Goal: Task Accomplishment & Management: Use online tool/utility

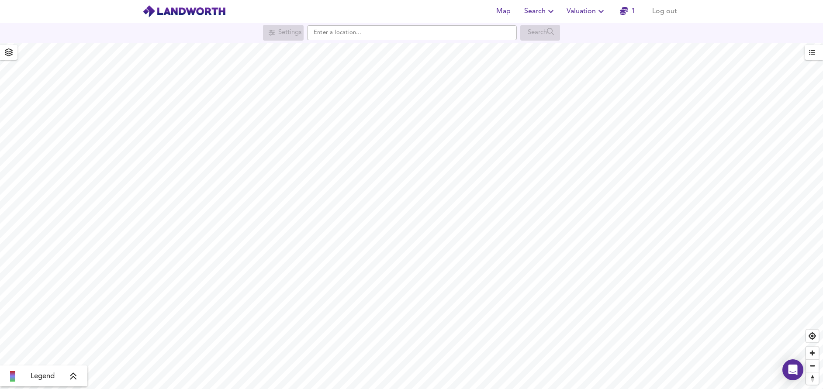
click at [597, 10] on icon "button" at bounding box center [601, 11] width 10 height 10
click at [589, 30] on li "New Valuation Report" at bounding box center [586, 32] width 104 height 16
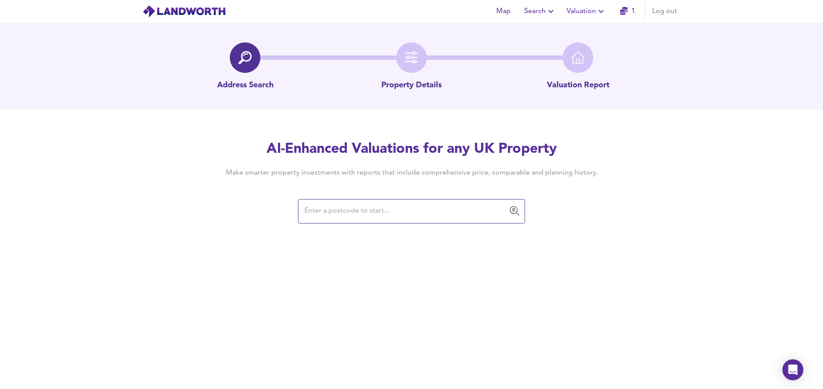
click at [450, 206] on input "text" at bounding box center [405, 211] width 206 height 17
click at [317, 212] on input "text" at bounding box center [405, 211] width 206 height 17
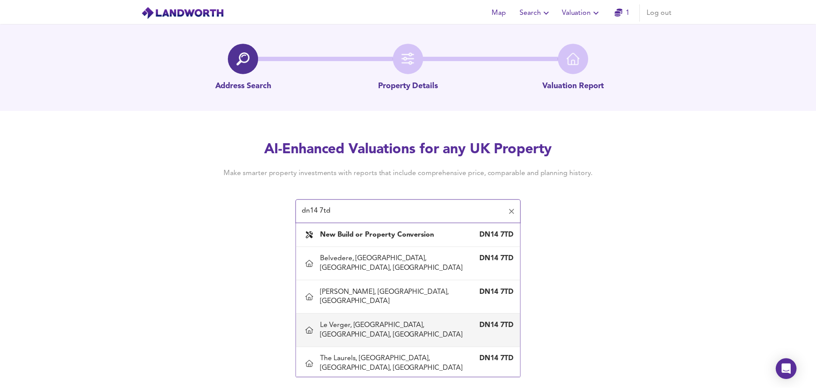
scroll to position [3, 0]
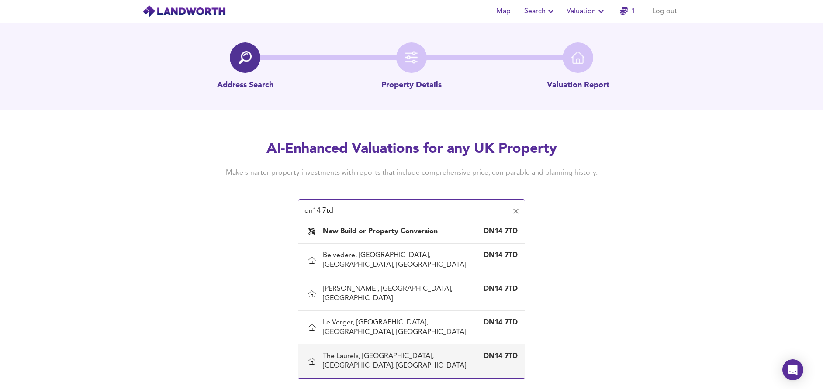
click at [411, 358] on div "The Laurels, [GEOGRAPHIC_DATA], [GEOGRAPHIC_DATA], [GEOGRAPHIC_DATA]" at bounding box center [403, 360] width 160 height 19
type input "The Laurels, [GEOGRAPHIC_DATA], [GEOGRAPHIC_DATA], [GEOGRAPHIC_DATA]"
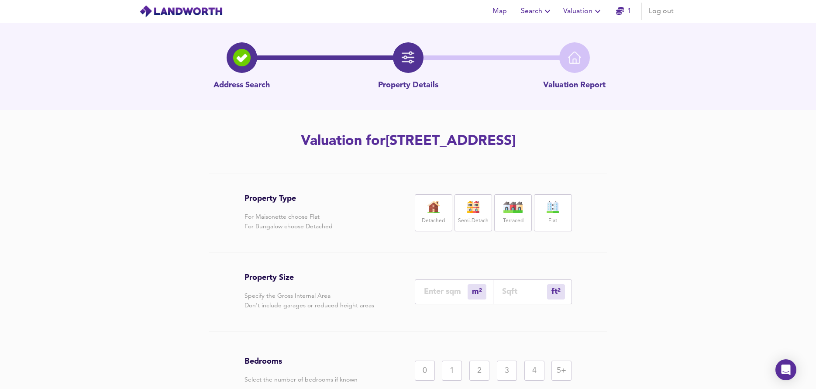
click at [427, 213] on img at bounding box center [434, 207] width 22 height 12
click at [518, 296] on input "number" at bounding box center [524, 291] width 45 height 9
type input "0"
type input "2"
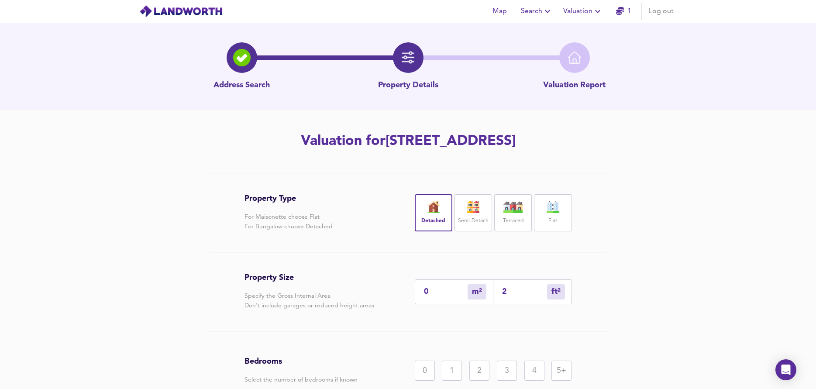
type input "24"
type input "23"
type input "247"
type input "230"
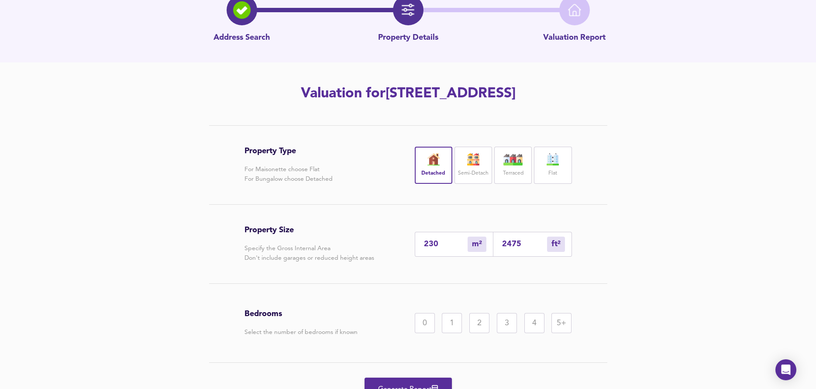
scroll to position [111, 0]
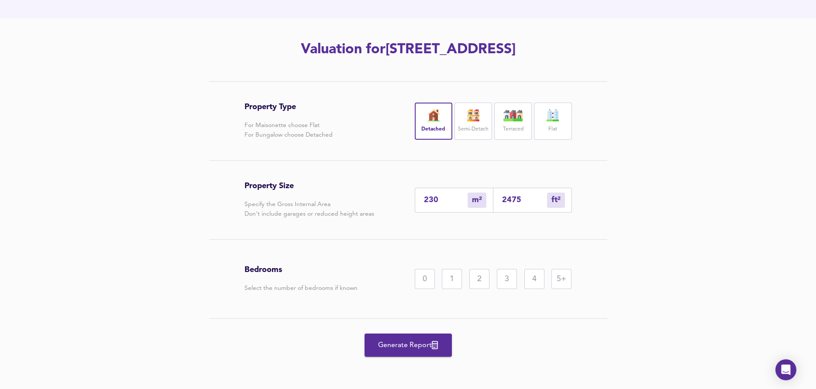
type input "2475"
click at [540, 282] on div "4" at bounding box center [534, 279] width 20 height 20
click at [424, 340] on span "Generate Report" at bounding box center [408, 345] width 70 height 12
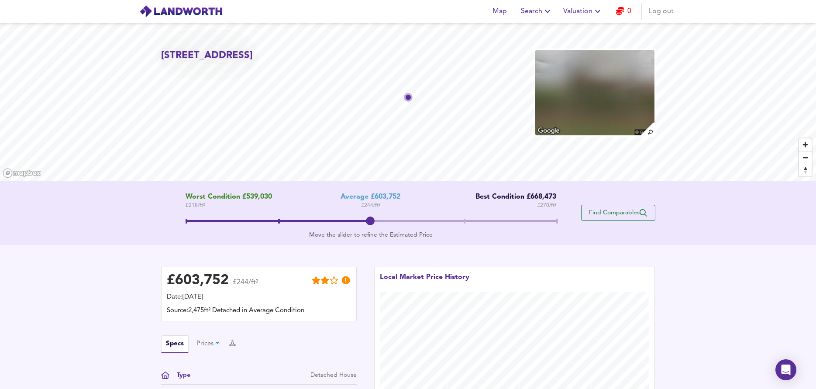
click at [627, 214] on span "Find Comparables" at bounding box center [618, 213] width 65 height 8
